Goal: Information Seeking & Learning: Learn about a topic

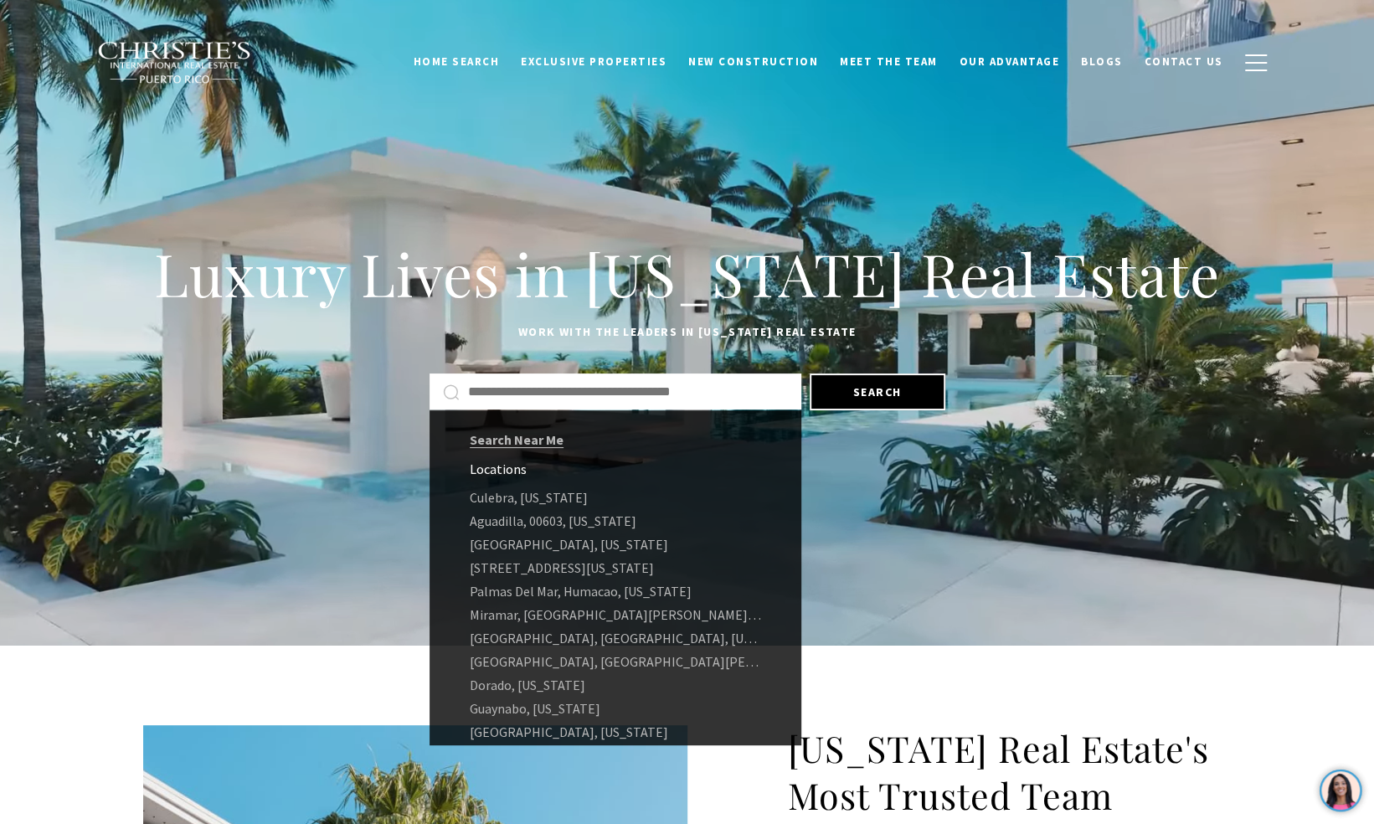
click at [549, 400] on input "text" at bounding box center [628, 392] width 320 height 22
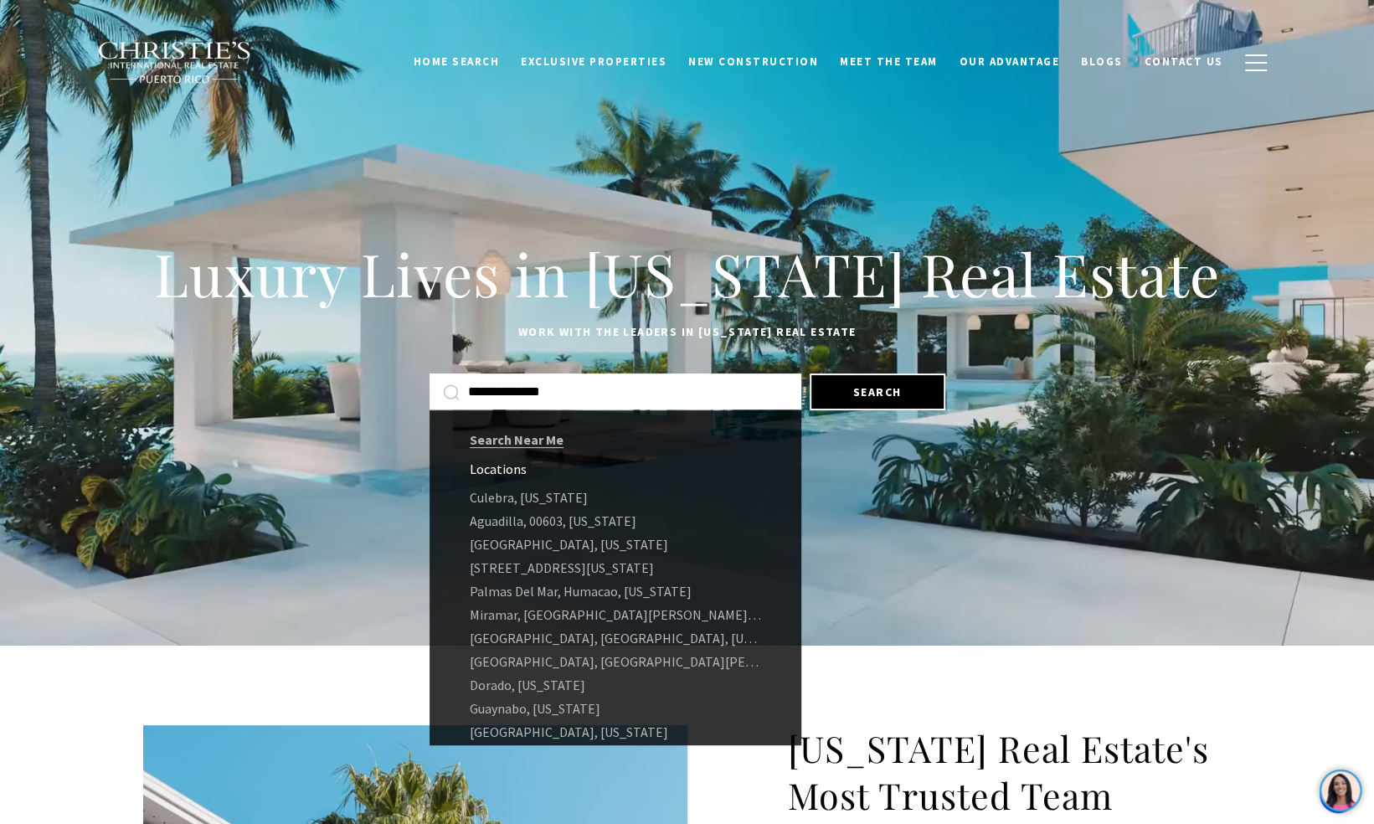
type input "**********"
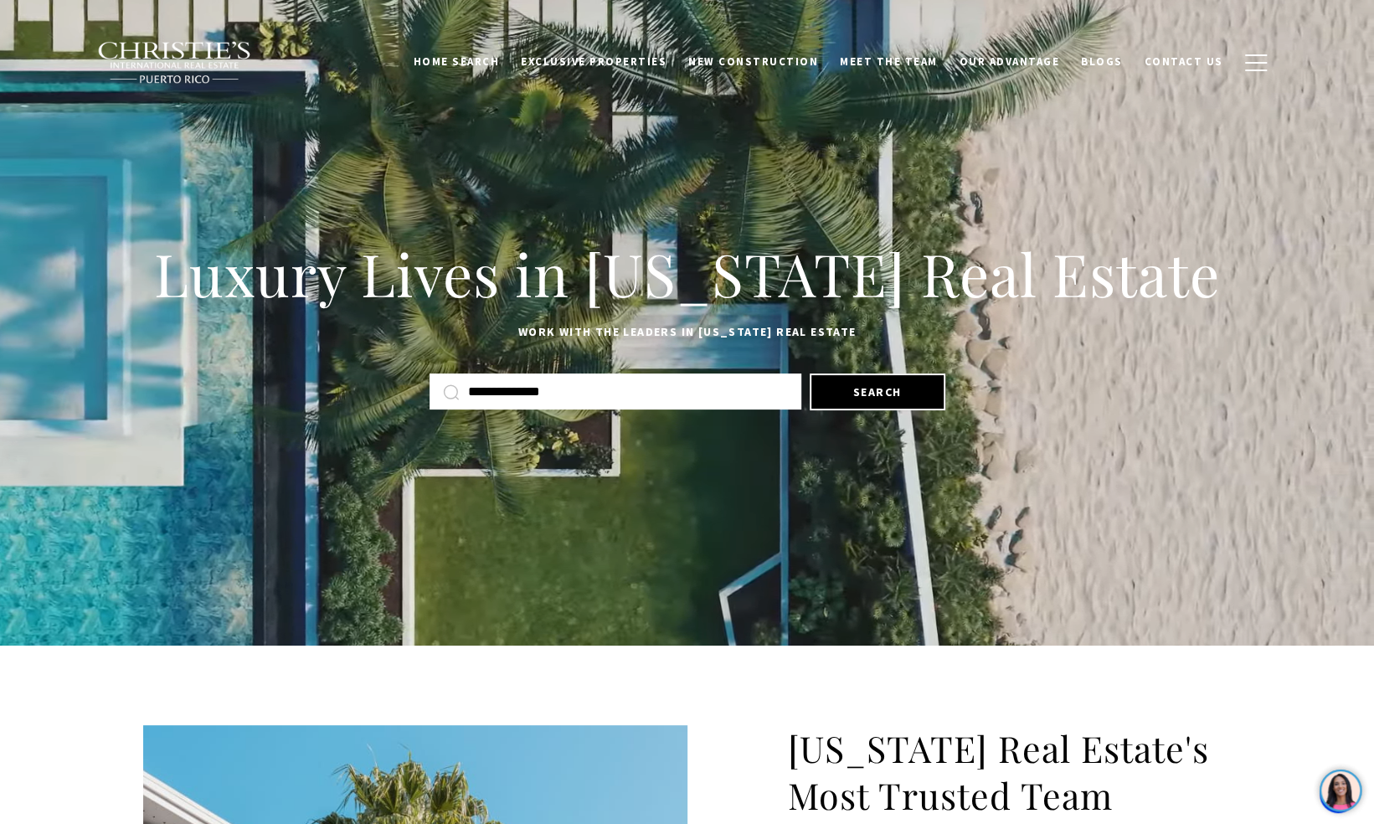
click at [848, 412] on div "**********" at bounding box center [687, 391] width 1088 height 45
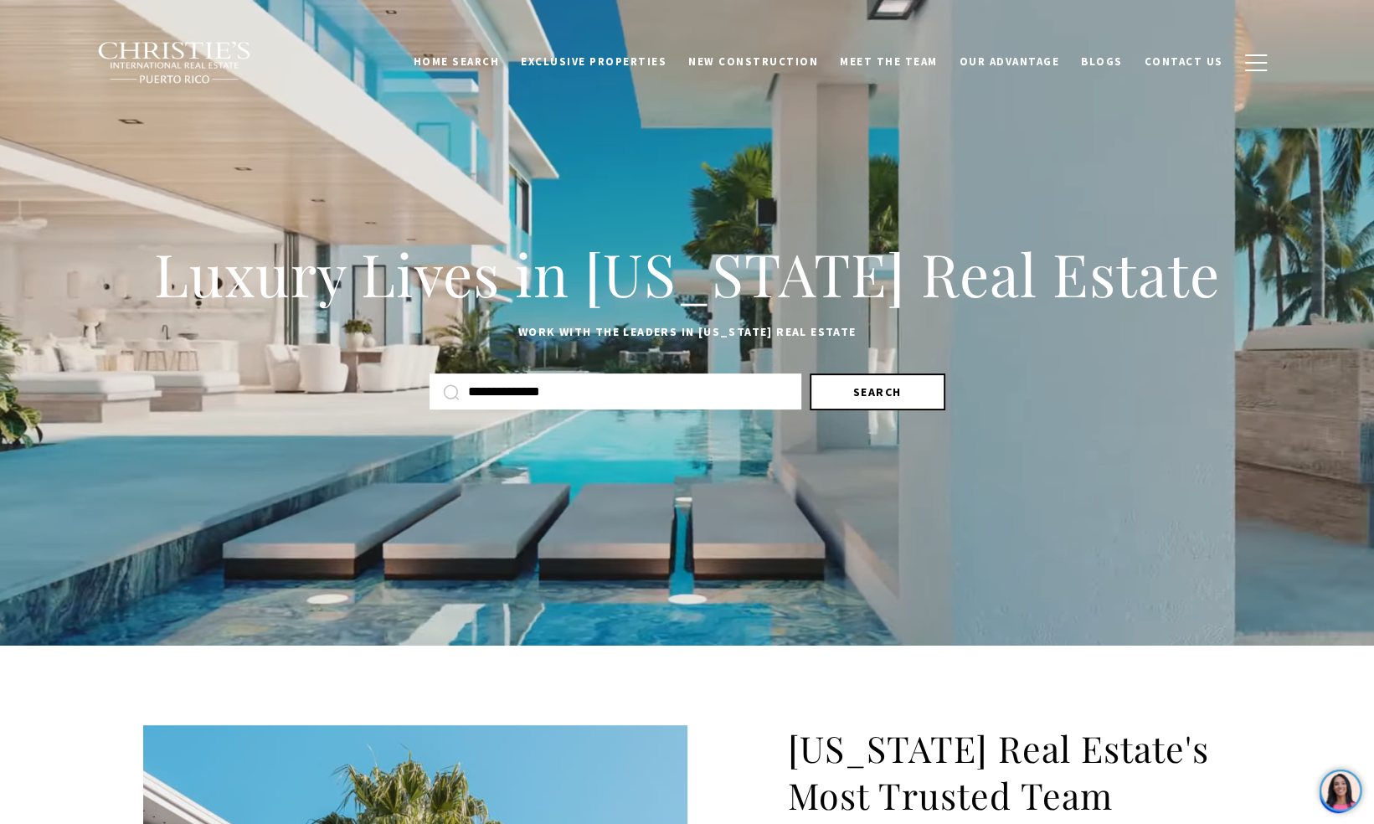
click at [856, 395] on button "Search" at bounding box center [877, 391] width 136 height 37
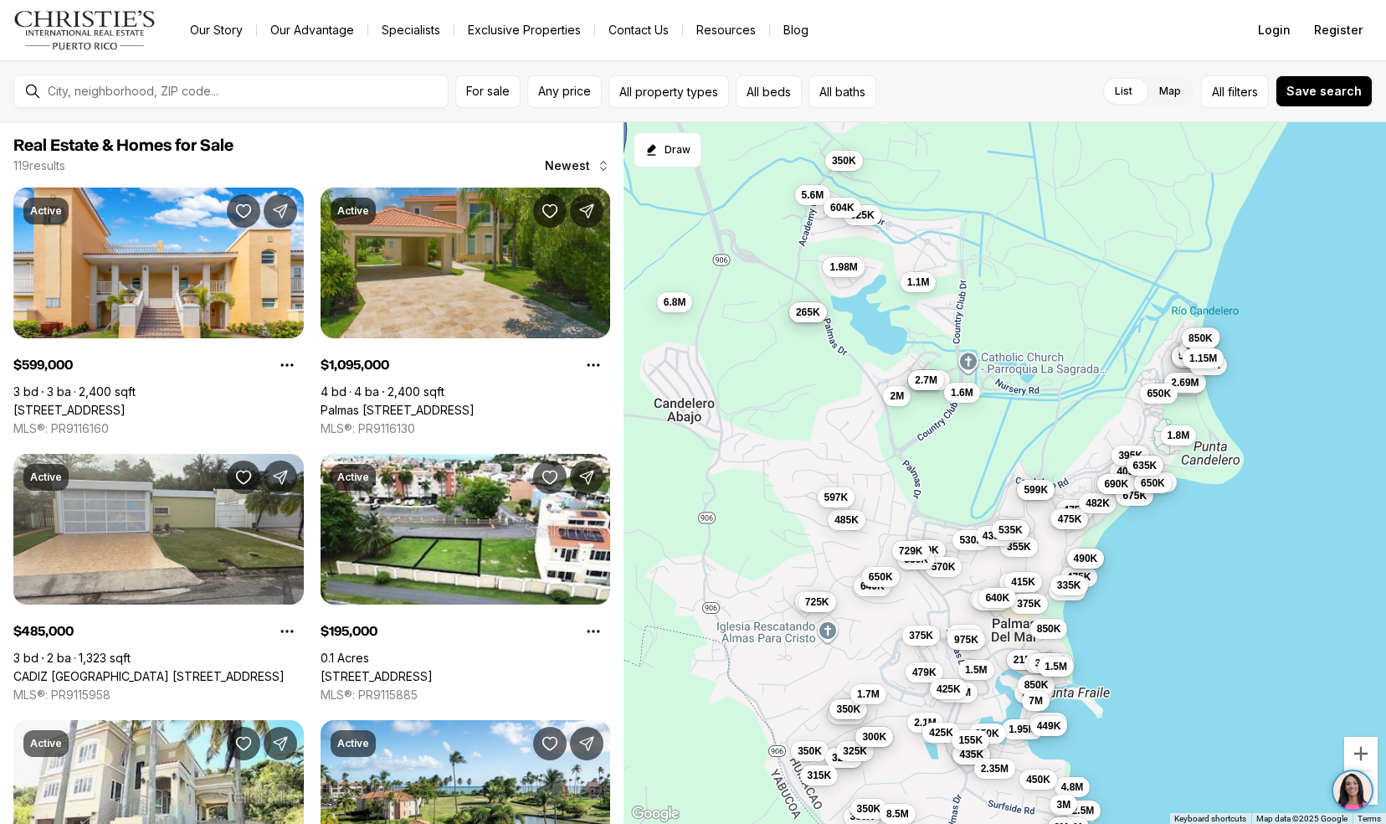
click at [184, 39] on link "Our Story" at bounding box center [217, 29] width 80 height 23
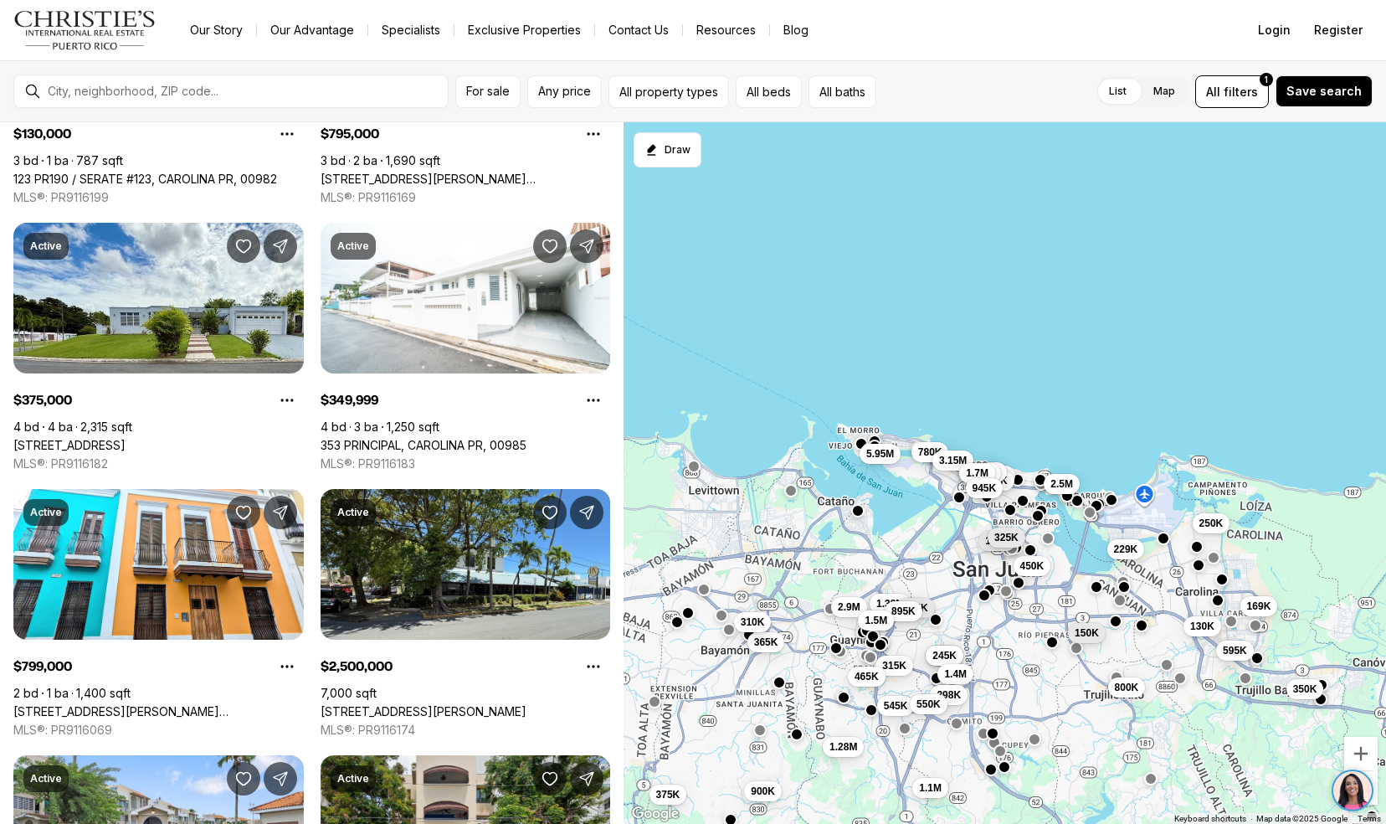
scroll to position [1582, 0]
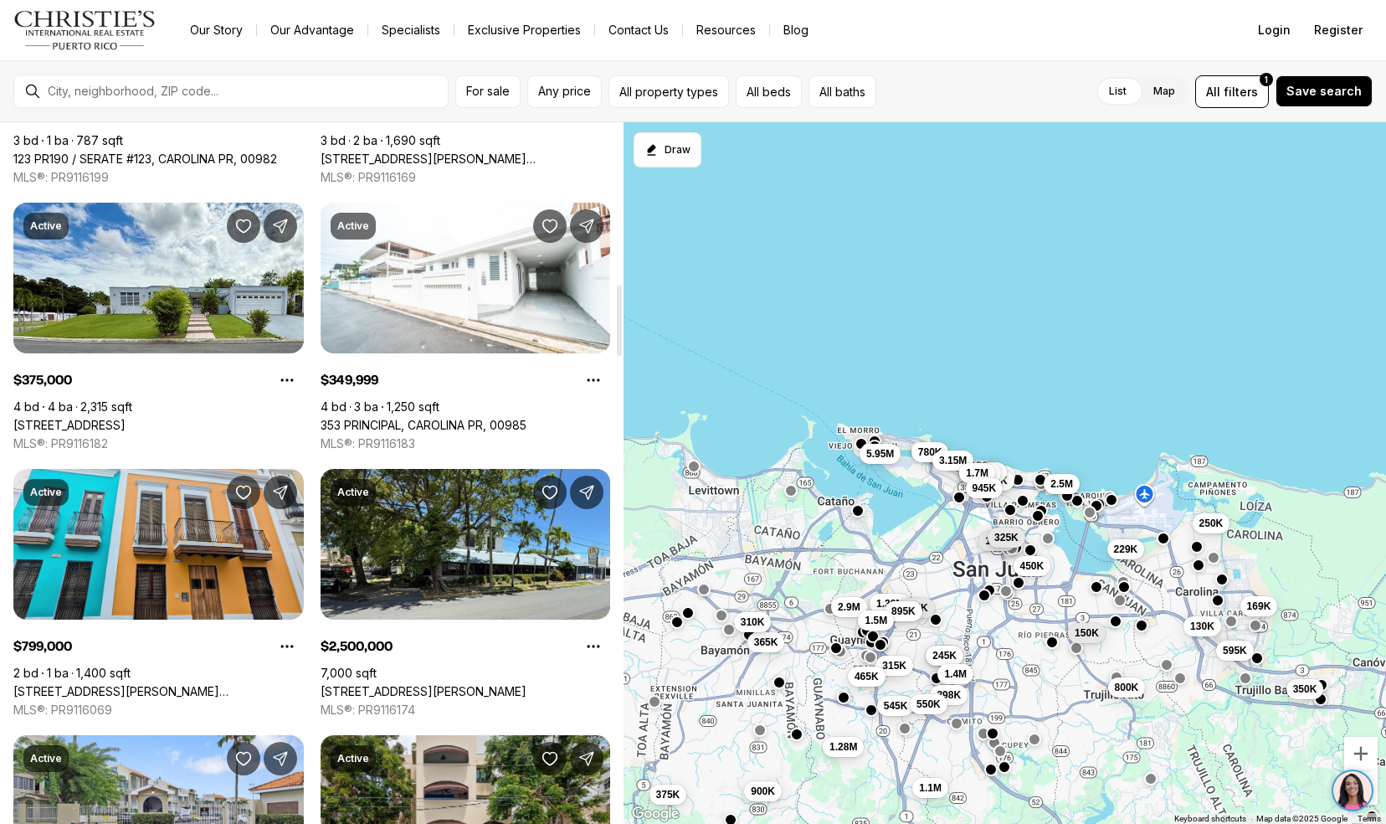
click at [34, 684] on link "271 CALLE DE LA LUNA #3F, SAN JUAN PR, 00901" at bounding box center [158, 691] width 290 height 15
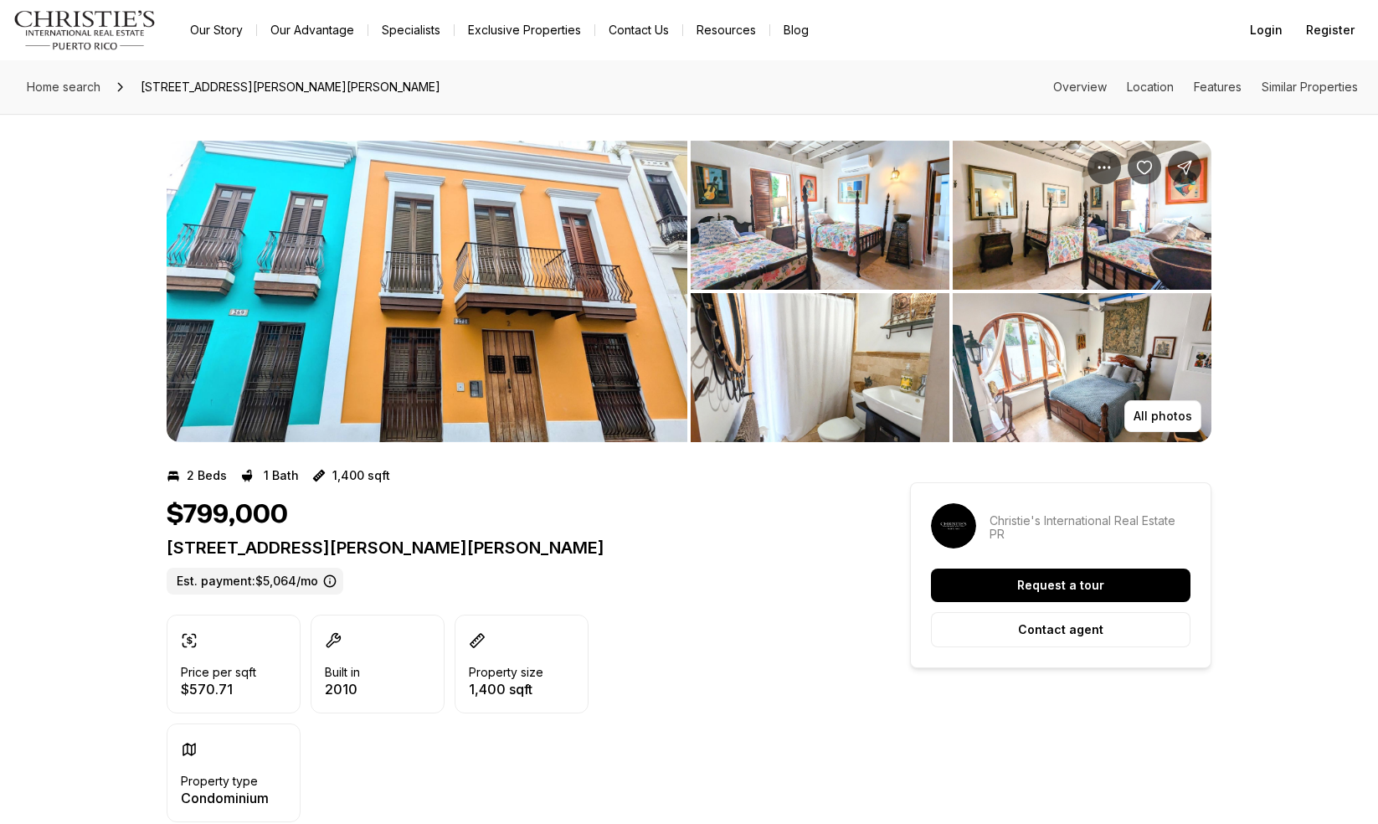
click at [273, 292] on img "View image gallery" at bounding box center [427, 291] width 521 height 301
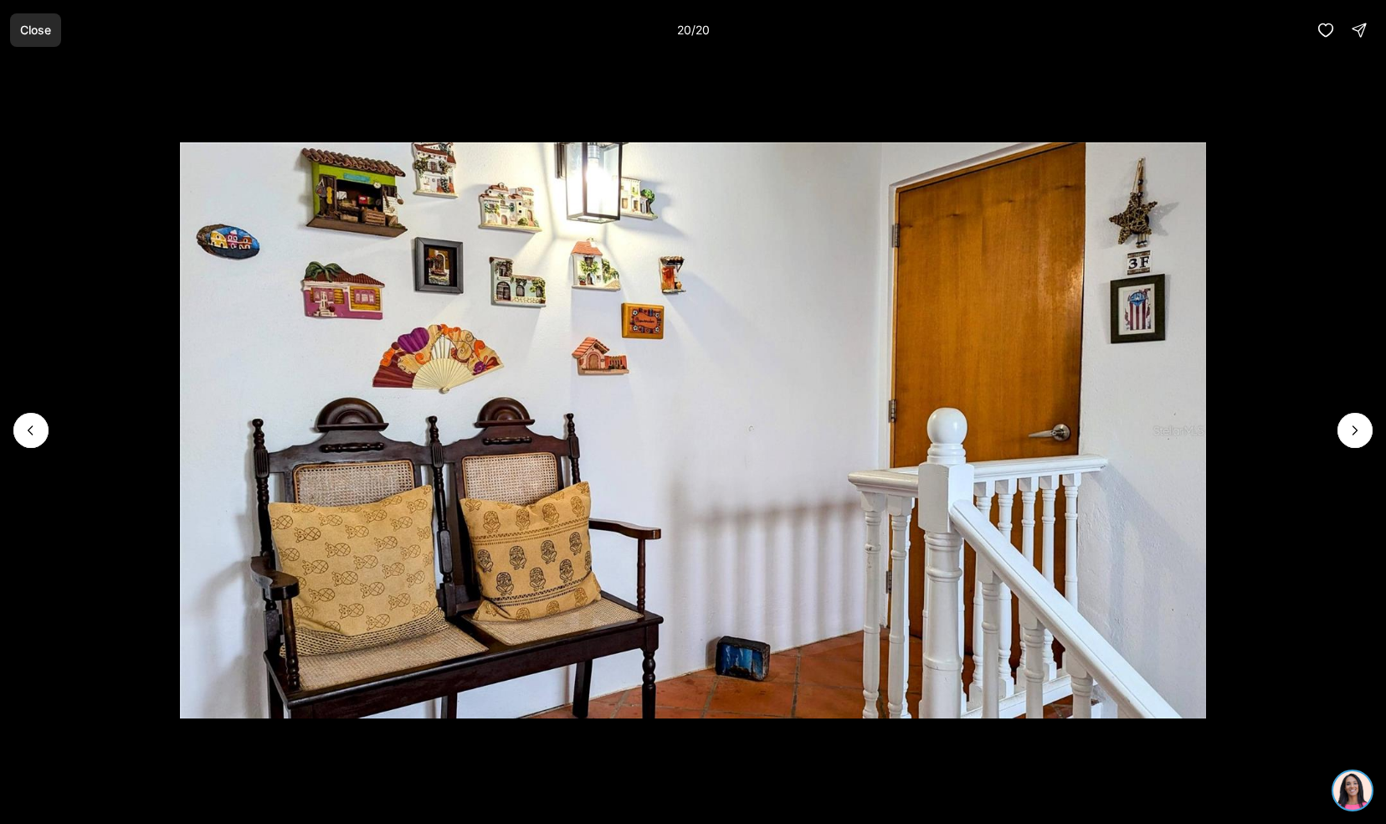
click at [11, 32] on button "Close" at bounding box center [35, 29] width 51 height 33
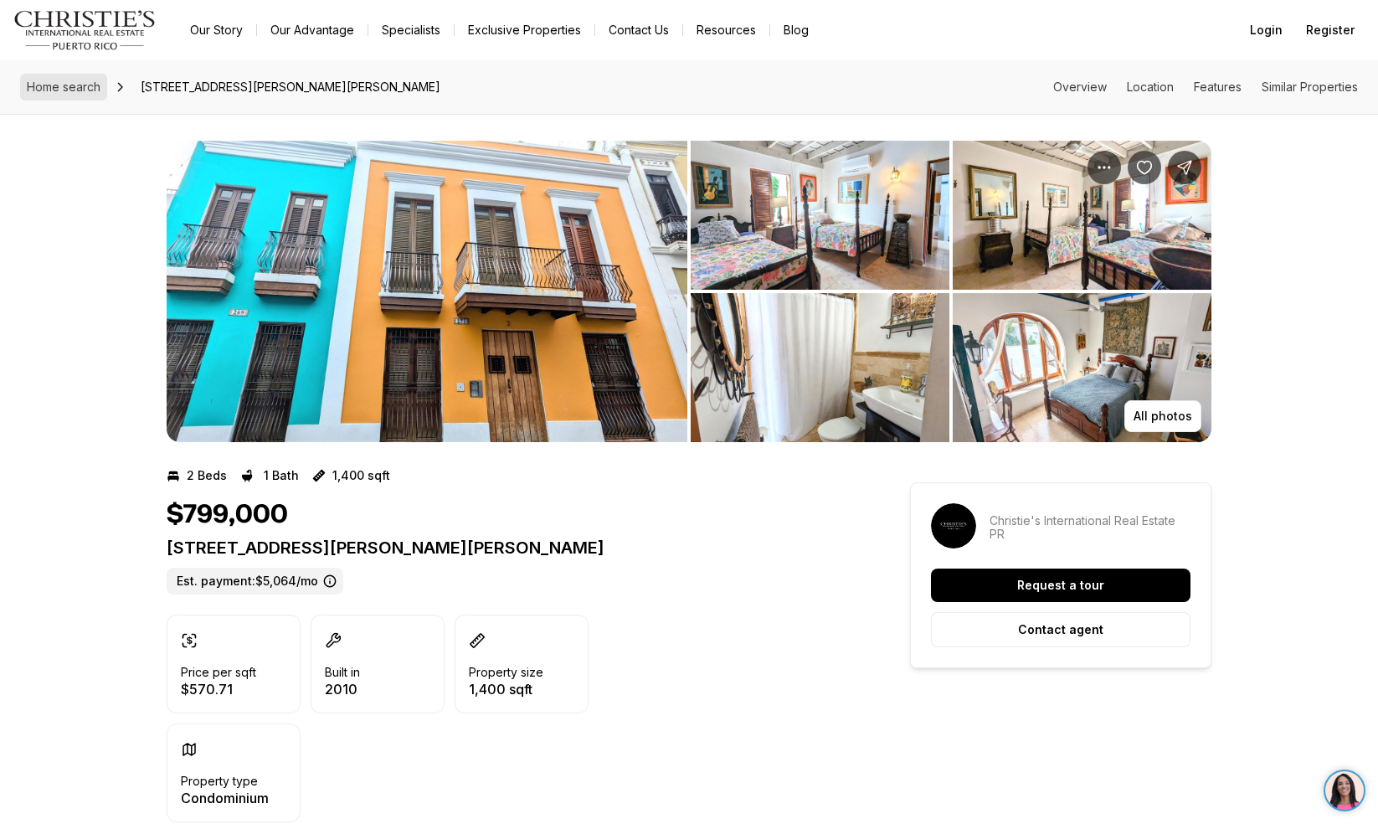
click at [57, 95] on link "Home search" at bounding box center [63, 87] width 87 height 27
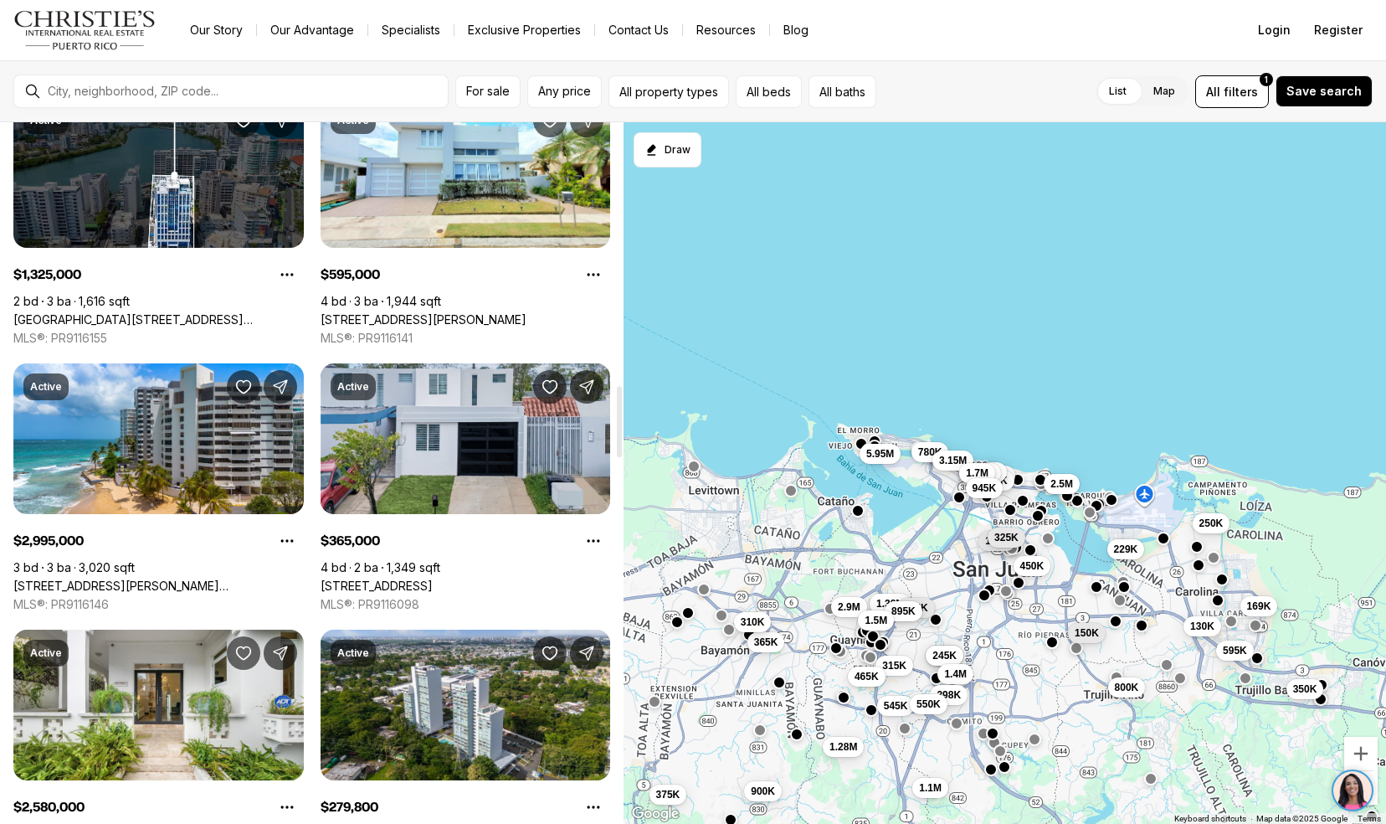
scroll to position [2607, 0]
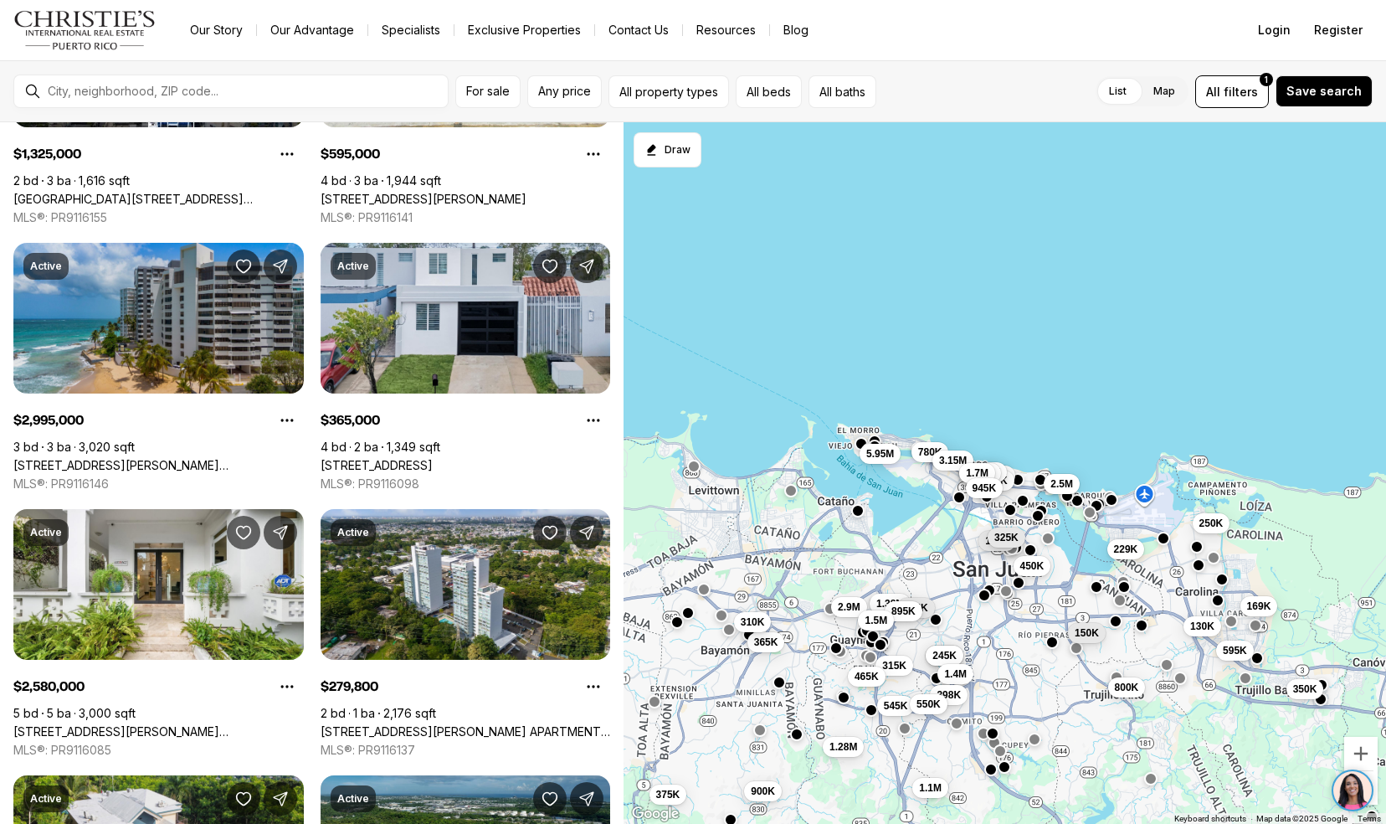
click at [49, 458] on link "[STREET_ADDRESS][PERSON_NAME][PERSON_NAME][PERSON_NAME]" at bounding box center [158, 465] width 290 height 15
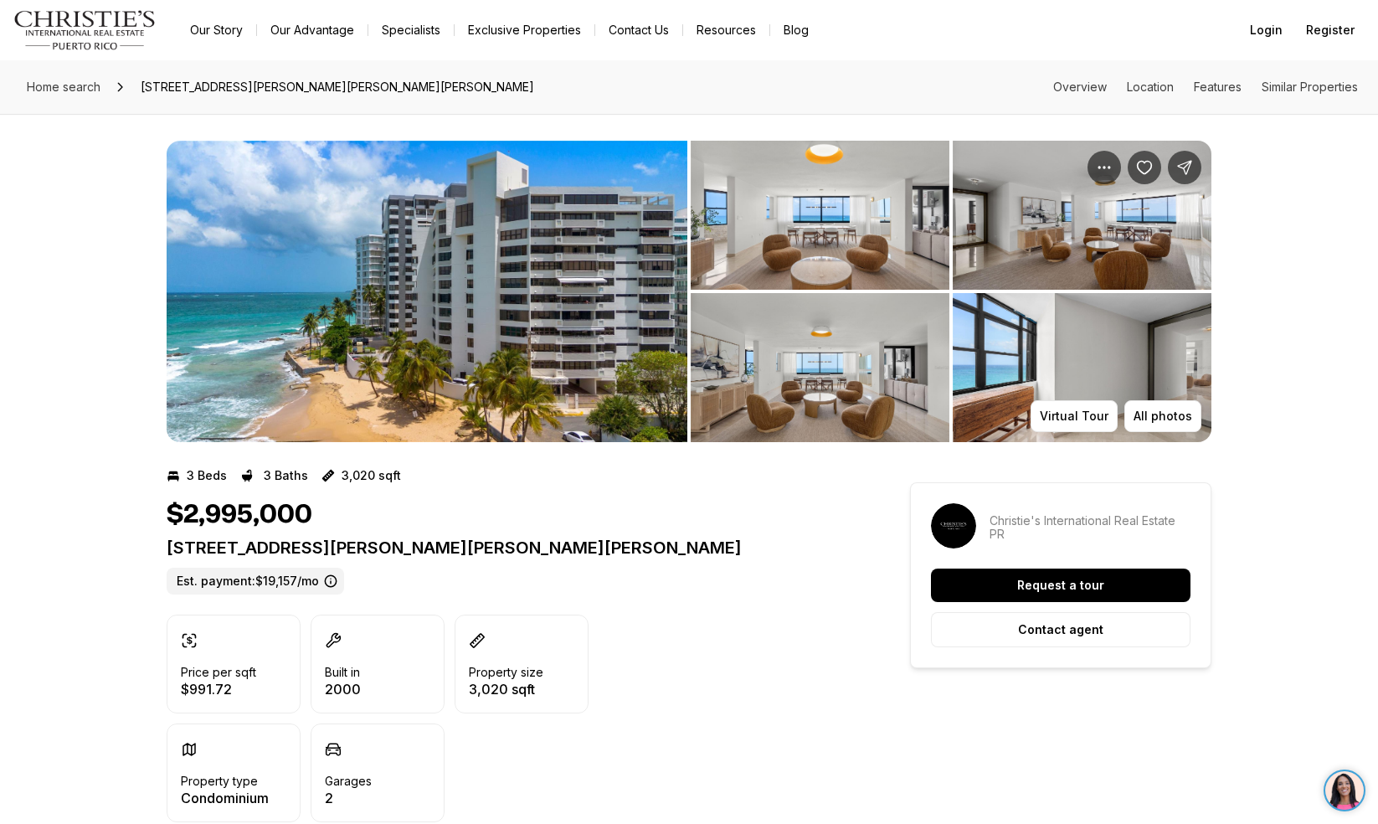
click at [260, 320] on img "View image gallery" at bounding box center [427, 291] width 521 height 301
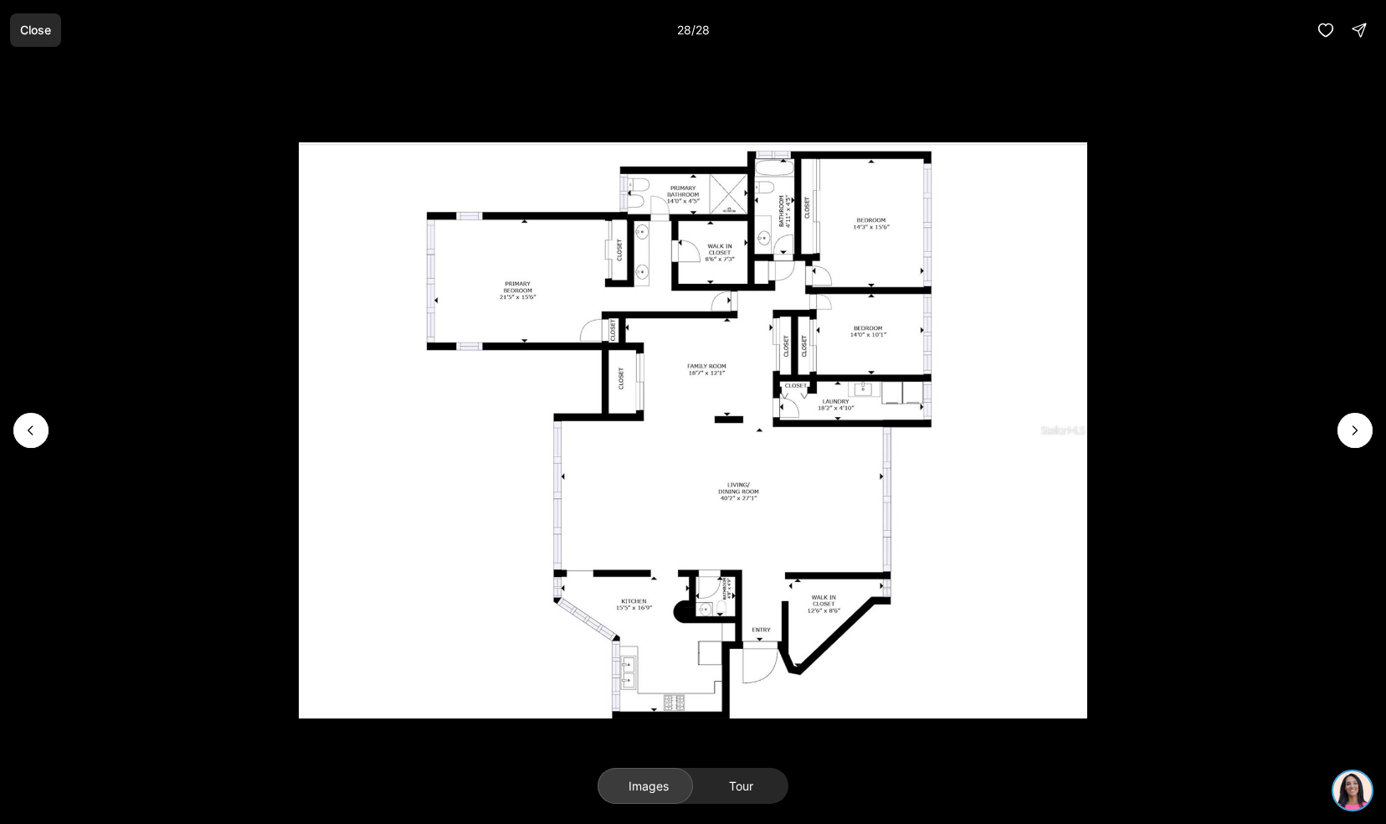
click at [39, 34] on p "Close" at bounding box center [35, 29] width 31 height 13
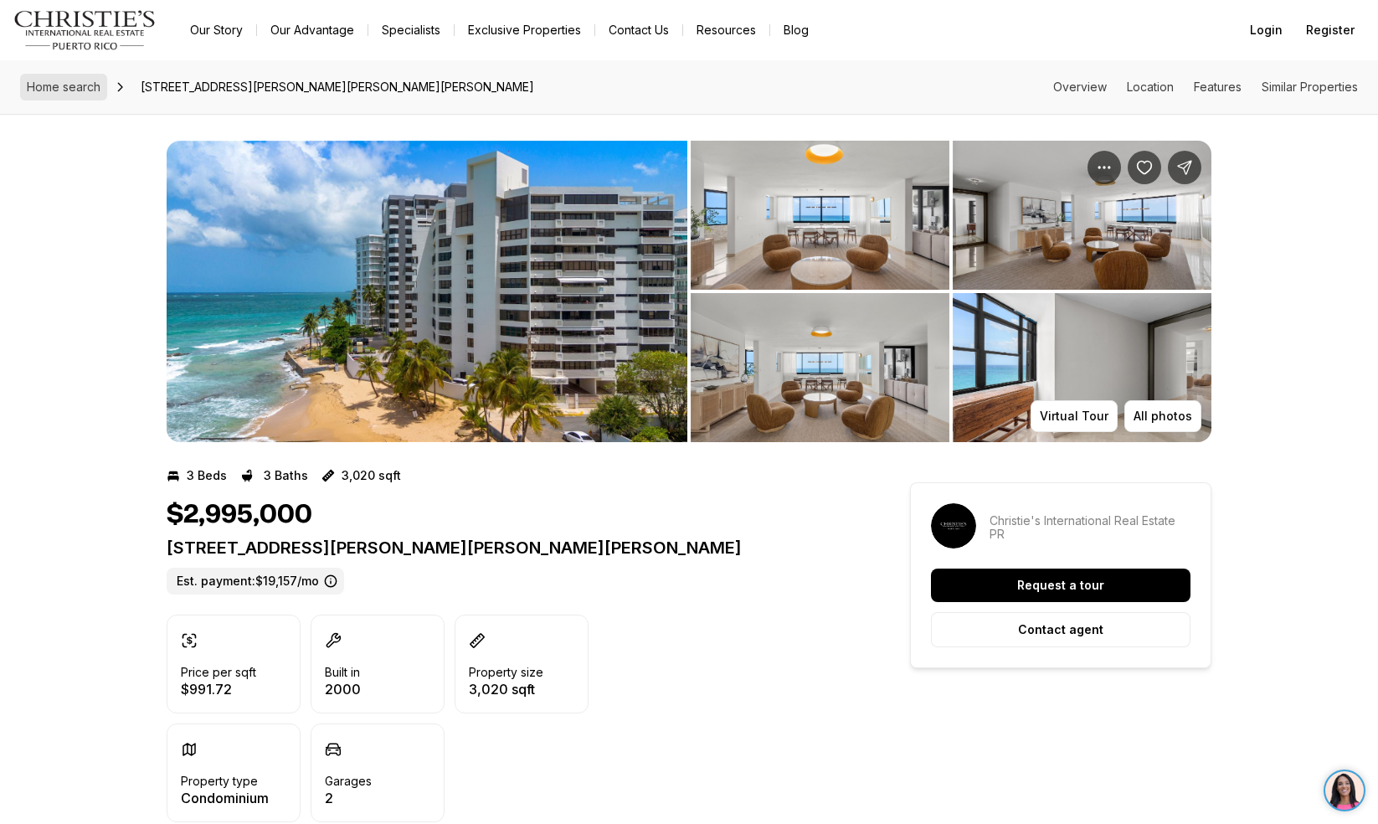
click at [58, 94] on link "Home search" at bounding box center [63, 87] width 87 height 27
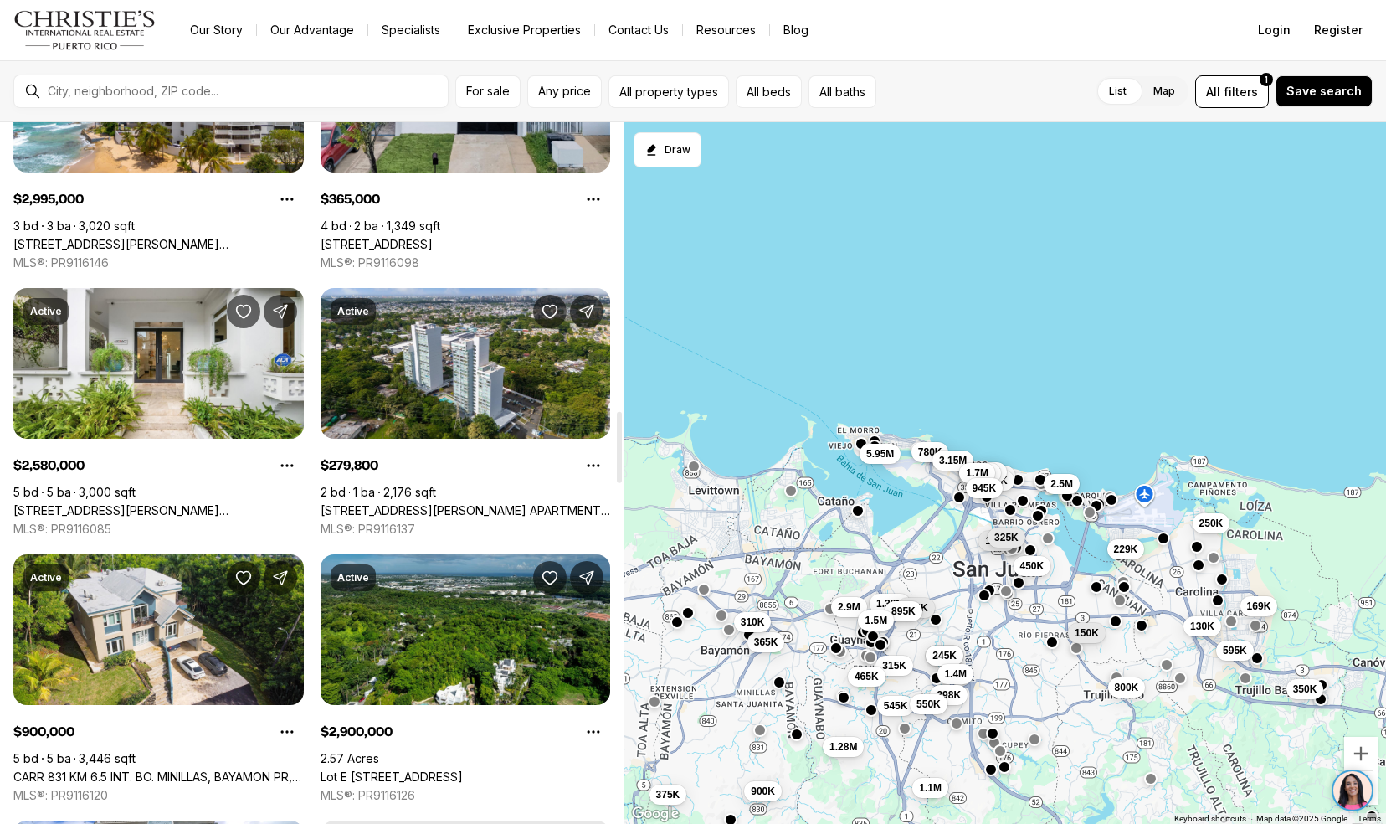
scroll to position [2828, 0]
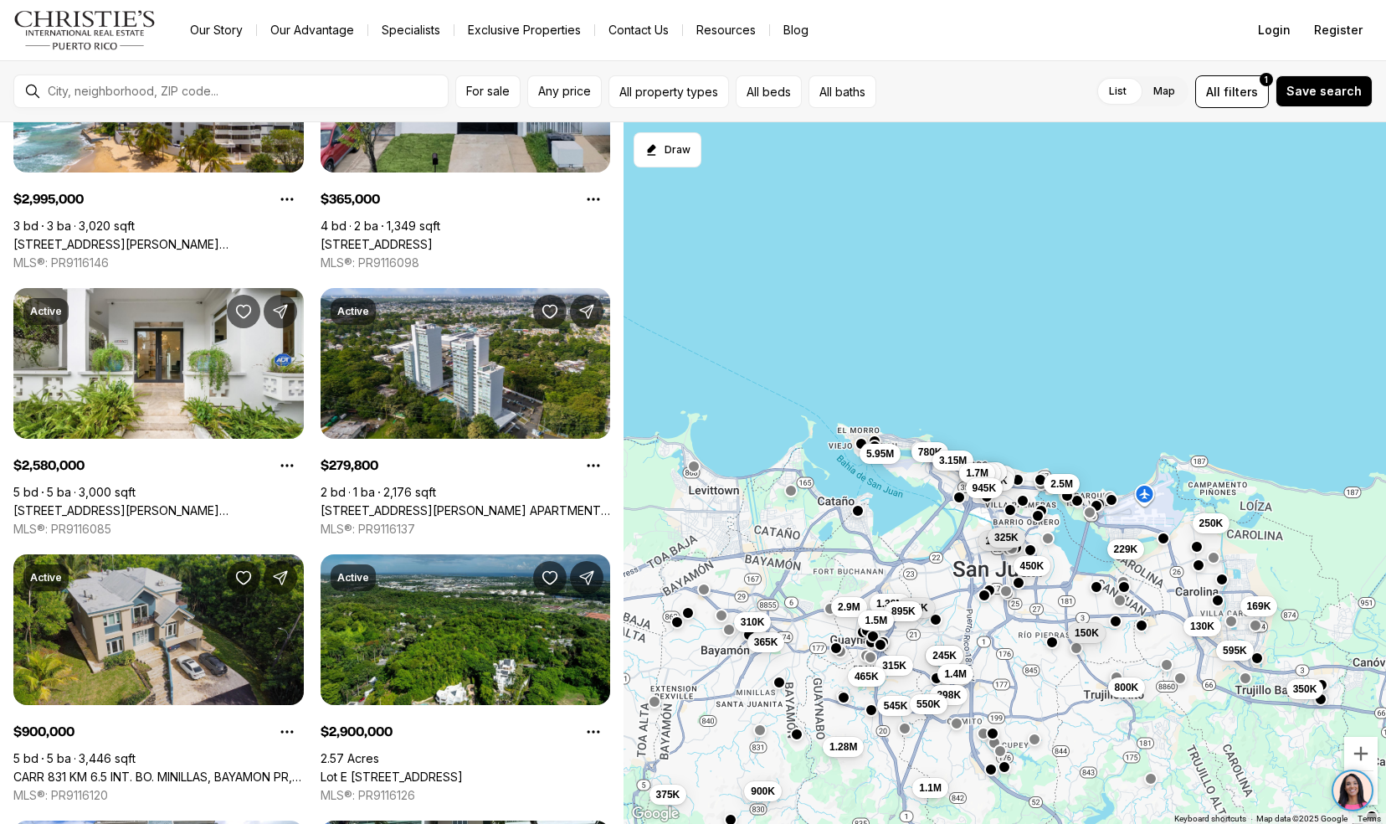
click at [49, 769] on link "CARR 831 KM 6.5 INT. BO. MINILLAS, BAYAMON PR, 00956" at bounding box center [158, 776] width 290 height 15
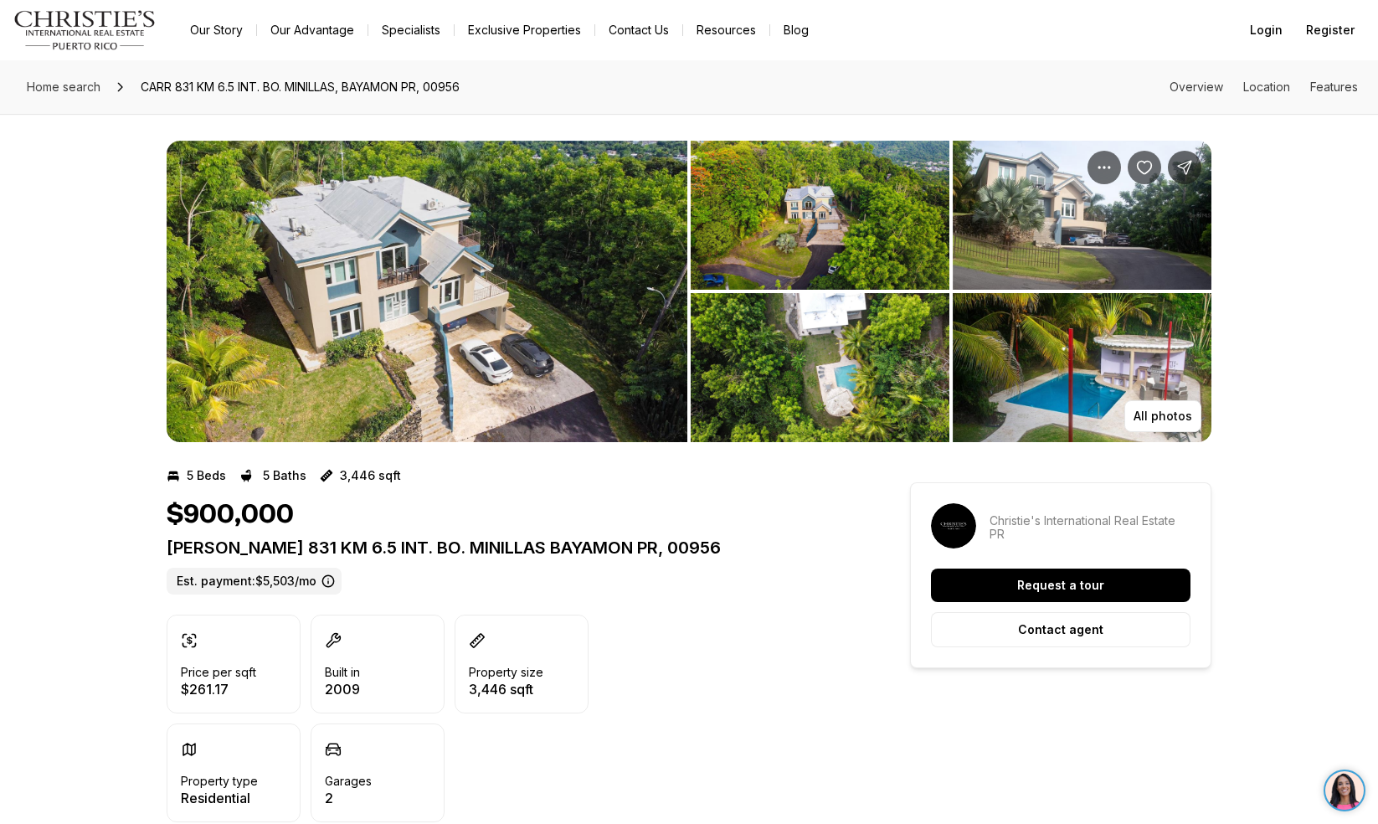
click at [296, 284] on img "View image gallery" at bounding box center [427, 291] width 521 height 301
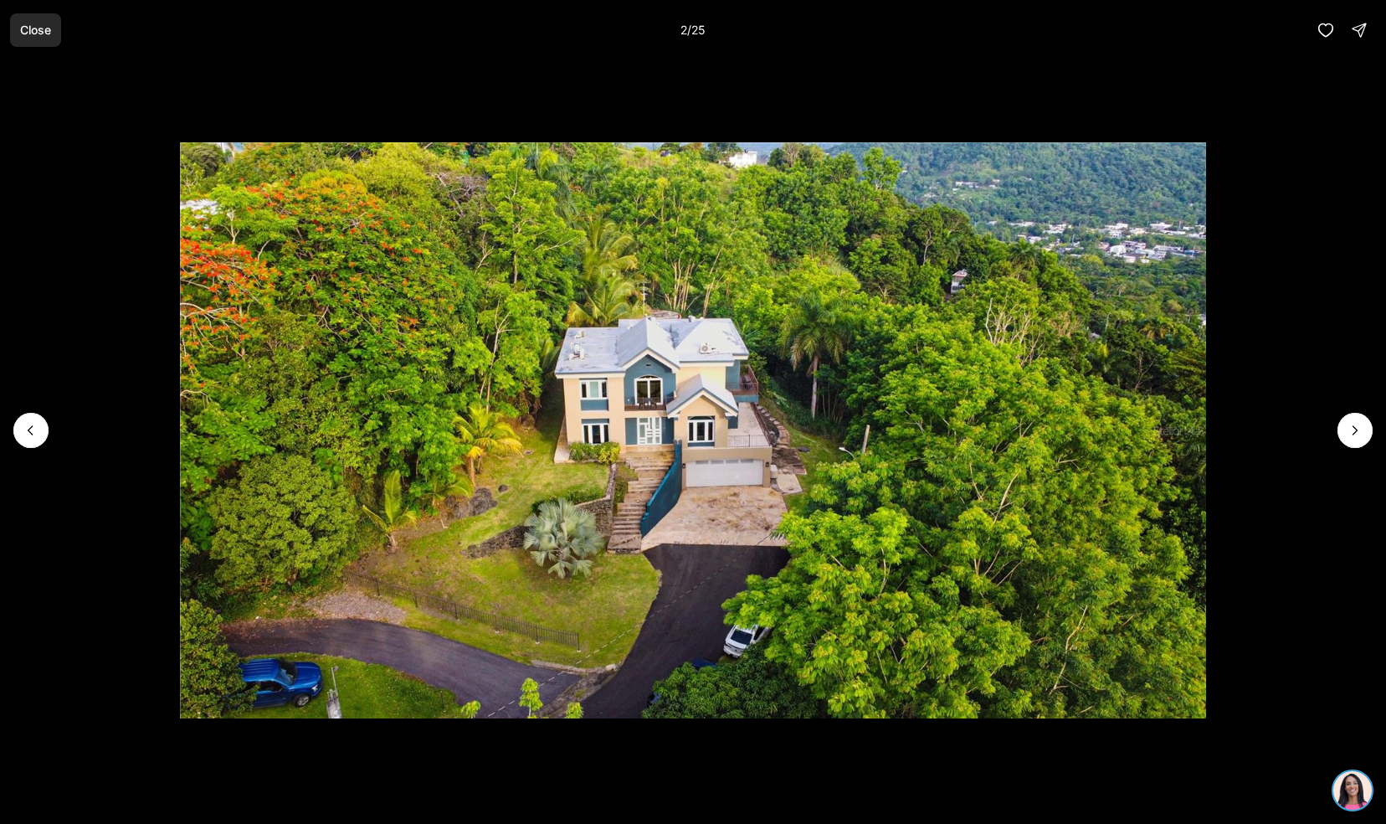
click at [37, 44] on button "Close" at bounding box center [35, 29] width 51 height 33
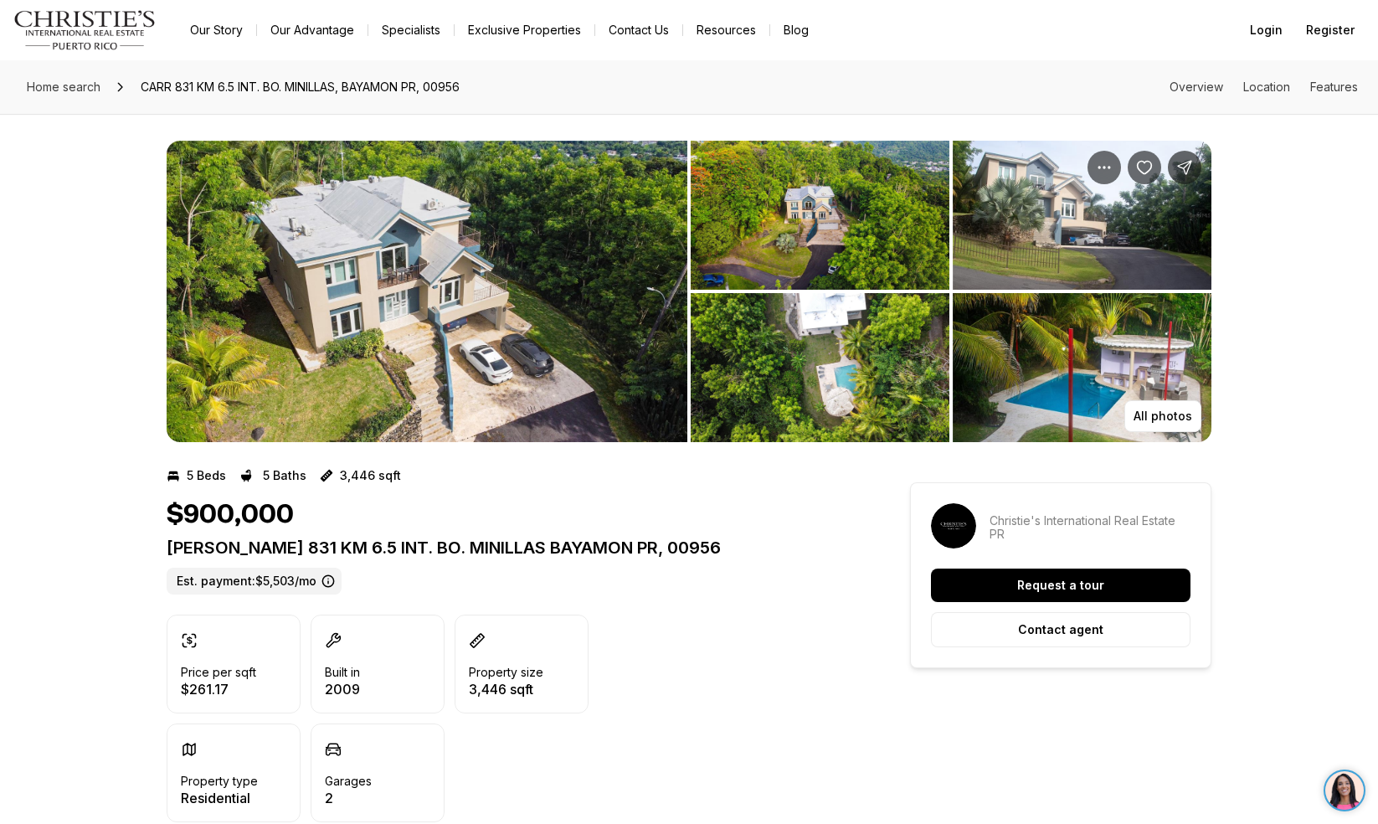
click at [256, 342] on img "View image gallery" at bounding box center [427, 291] width 521 height 301
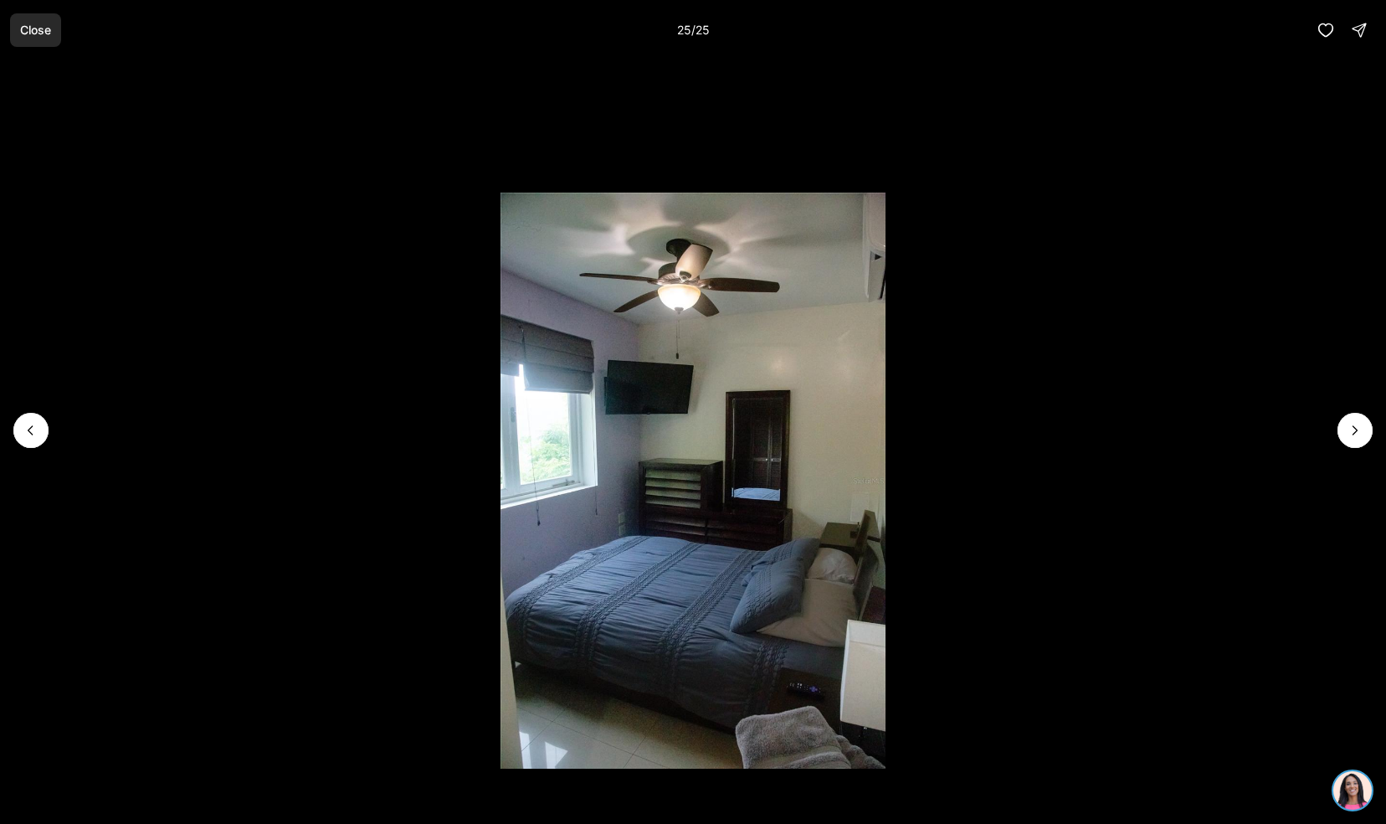
click at [53, 35] on button "Close" at bounding box center [35, 29] width 51 height 33
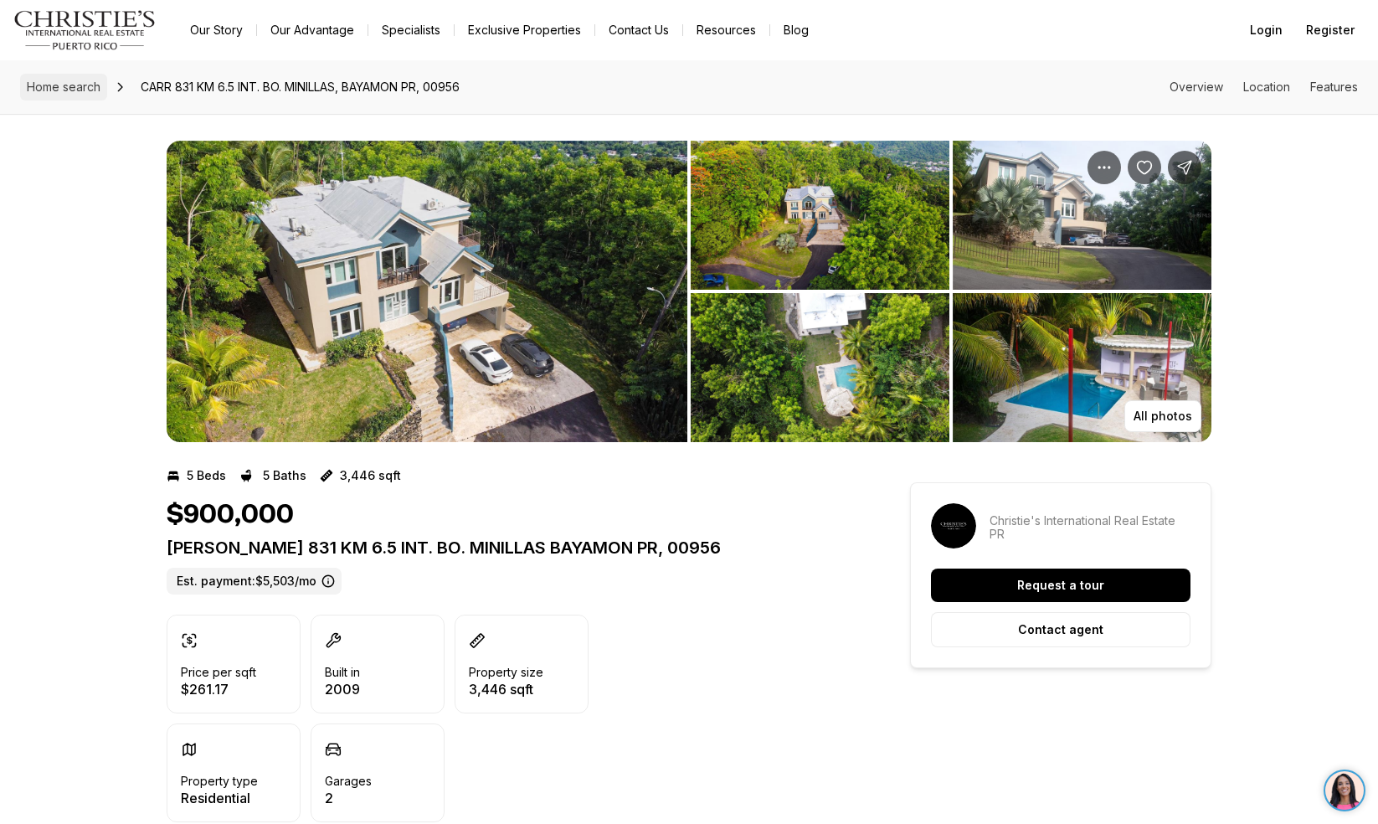
click at [59, 87] on span "Home search" at bounding box center [64, 87] width 74 height 14
